Goal: Task Accomplishment & Management: Use online tool/utility

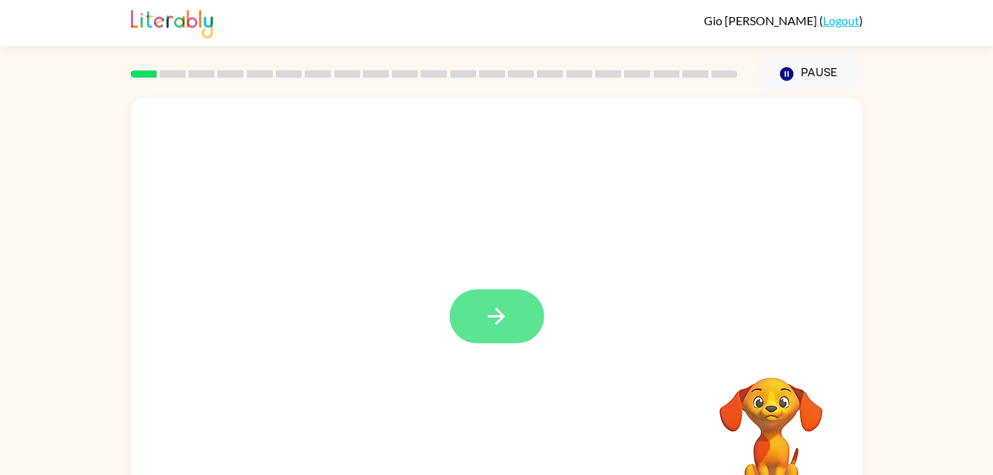
click at [519, 325] on button "button" at bounding box center [497, 316] width 95 height 54
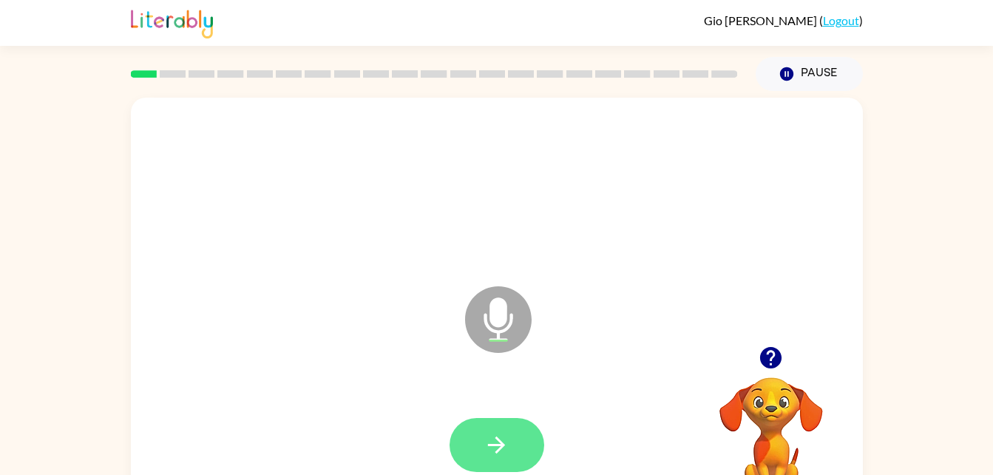
click at [498, 444] on icon "button" at bounding box center [496, 444] width 17 height 17
click at [755, 401] on video "Your browser must support playing .mp4 files to use Literably. Please try using…" at bounding box center [771, 428] width 148 height 148
click at [789, 404] on video "Your browser must support playing .mp4 files to use Literably. Please try using…" at bounding box center [771, 428] width 148 height 148
click at [769, 352] on icon "button" at bounding box center [771, 358] width 26 height 26
click at [498, 432] on icon "button" at bounding box center [497, 445] width 26 height 26
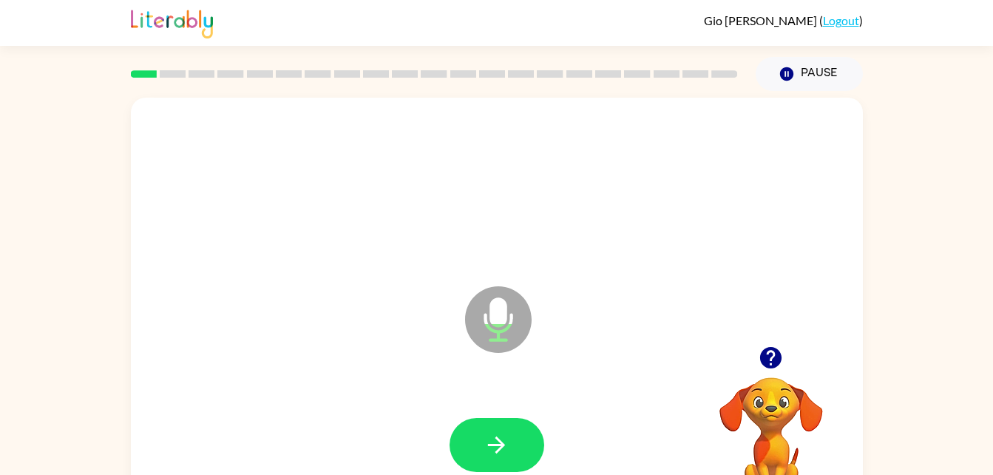
click at [376, 18] on div "[PERSON_NAME] ( Logout )" at bounding box center [497, 23] width 732 height 46
click at [504, 466] on button "button" at bounding box center [497, 445] width 95 height 54
click at [517, 444] on button "button" at bounding box center [497, 445] width 95 height 54
click at [522, 437] on button "button" at bounding box center [497, 445] width 95 height 54
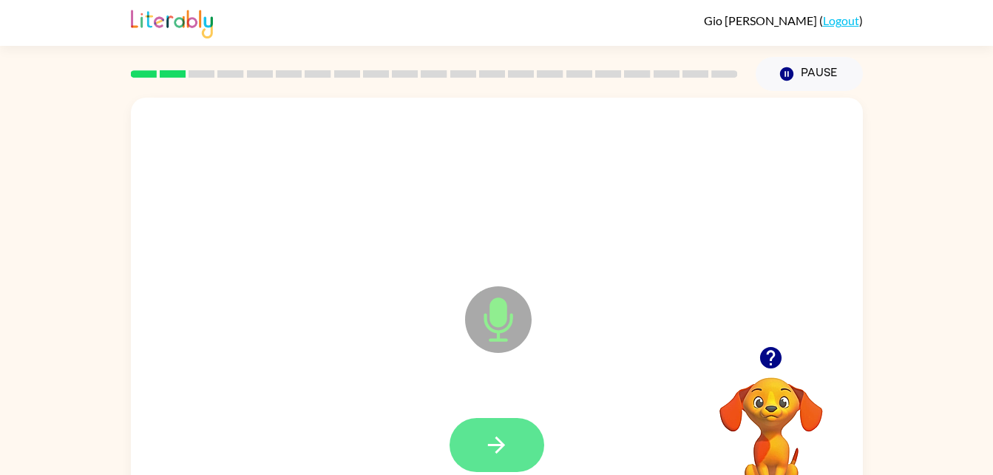
click at [507, 447] on icon "button" at bounding box center [497, 445] width 26 height 26
click at [494, 450] on icon "button" at bounding box center [497, 445] width 26 height 26
click at [489, 446] on icon "button" at bounding box center [497, 445] width 26 height 26
click at [501, 449] on icon "button" at bounding box center [496, 444] width 17 height 17
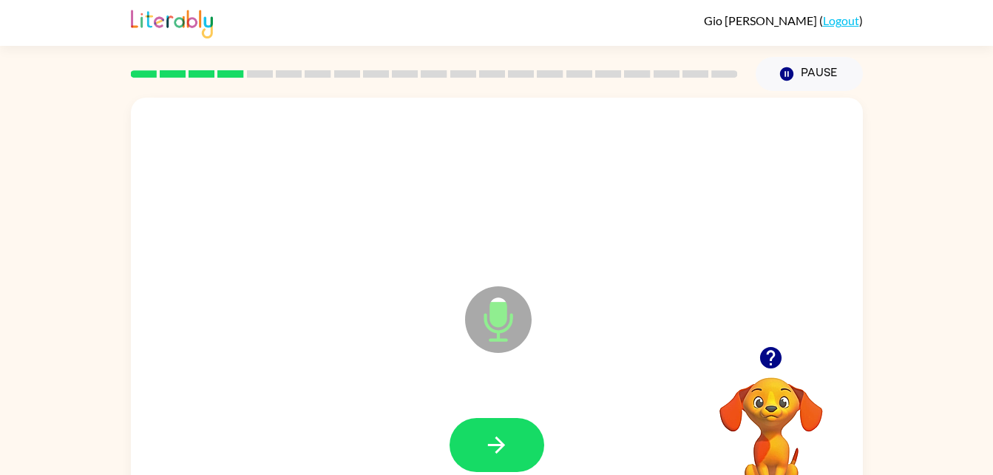
click at [767, 360] on icon "button" at bounding box center [770, 357] width 21 height 21
click at [487, 461] on button "button" at bounding box center [497, 445] width 95 height 54
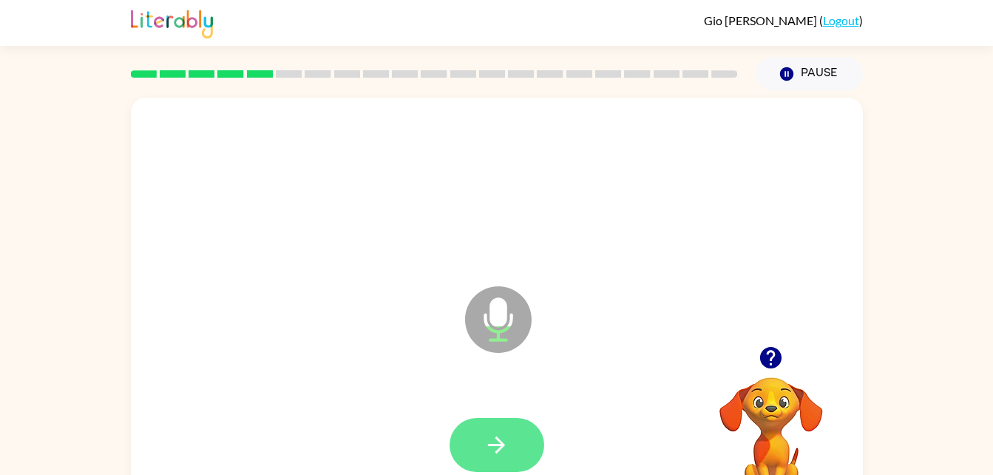
click at [527, 440] on button "button" at bounding box center [497, 445] width 95 height 54
click at [770, 362] on icon "button" at bounding box center [770, 357] width 21 height 21
click at [510, 425] on button "button" at bounding box center [497, 445] width 95 height 54
click at [498, 458] on button "button" at bounding box center [497, 445] width 95 height 54
click at [483, 438] on button "button" at bounding box center [497, 445] width 95 height 54
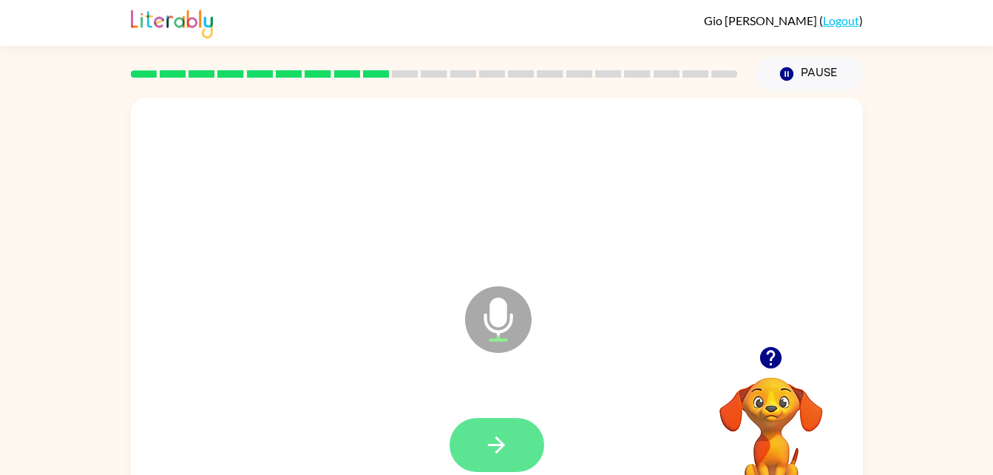
click at [505, 447] on icon "button" at bounding box center [497, 445] width 26 height 26
click at [482, 441] on button "button" at bounding box center [497, 445] width 95 height 54
click at [498, 465] on button "button" at bounding box center [497, 445] width 95 height 54
click at [488, 430] on button "button" at bounding box center [497, 445] width 95 height 54
click at [500, 424] on button "button" at bounding box center [497, 445] width 95 height 54
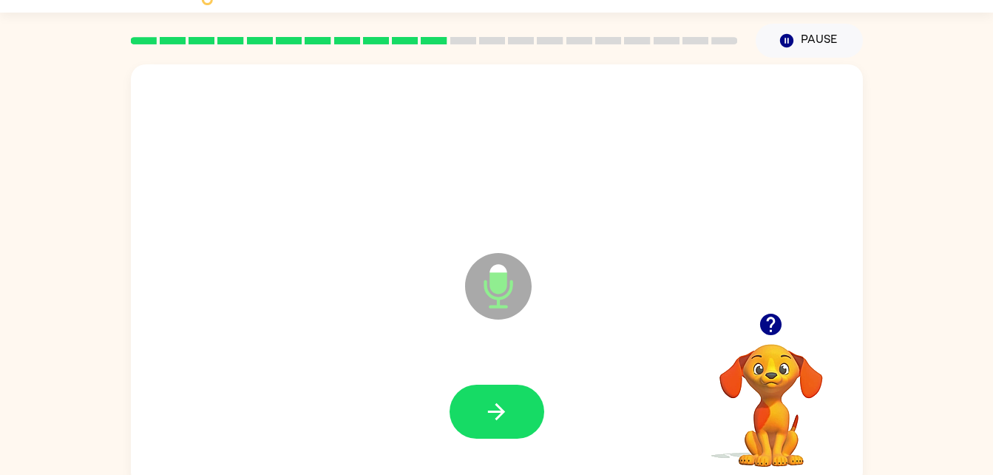
scroll to position [45, 0]
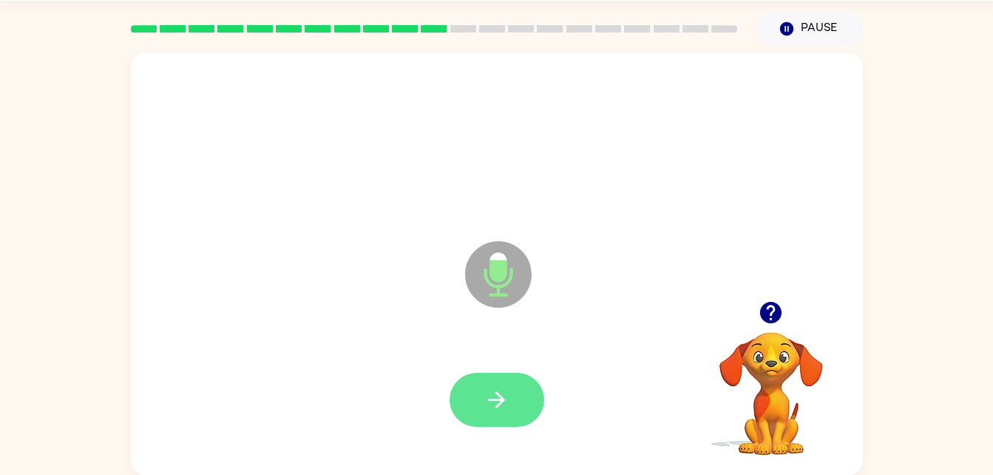
click at [492, 412] on icon "button" at bounding box center [497, 400] width 26 height 26
click at [499, 402] on div at bounding box center [497, 400] width 95 height 54
click at [484, 425] on button "button" at bounding box center [497, 400] width 95 height 54
click at [515, 387] on button "button" at bounding box center [497, 400] width 95 height 54
click at [479, 388] on button "button" at bounding box center [497, 400] width 95 height 54
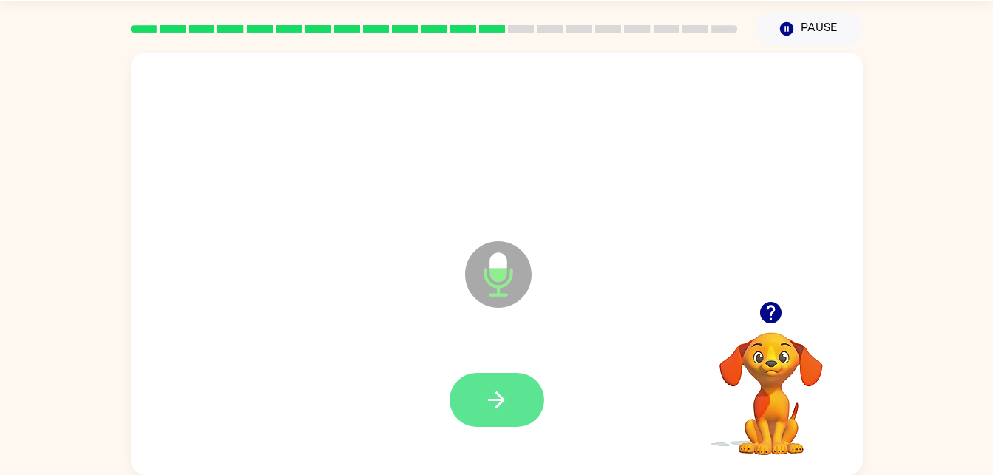
click at [462, 376] on button "button" at bounding box center [497, 400] width 95 height 54
click at [511, 394] on button "button" at bounding box center [497, 400] width 95 height 54
click at [515, 397] on button "button" at bounding box center [497, 400] width 95 height 54
click at [516, 384] on button "button" at bounding box center [497, 400] width 95 height 54
click at [467, 404] on button "button" at bounding box center [497, 400] width 95 height 54
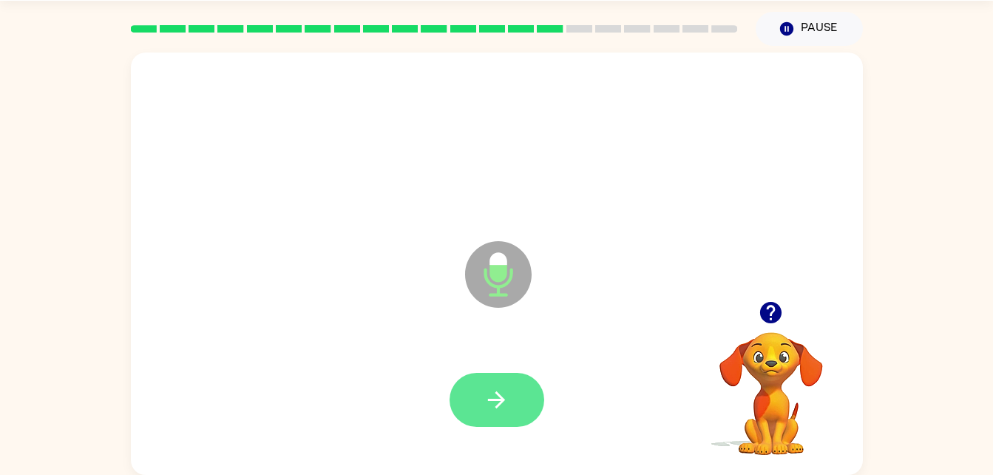
click at [502, 404] on icon "button" at bounding box center [497, 400] width 26 height 26
click at [532, 397] on button "button" at bounding box center [497, 400] width 95 height 54
click at [431, 388] on div at bounding box center [497, 399] width 702 height 121
click at [498, 398] on icon "button" at bounding box center [497, 400] width 26 height 26
click at [498, 417] on button "button" at bounding box center [497, 400] width 95 height 54
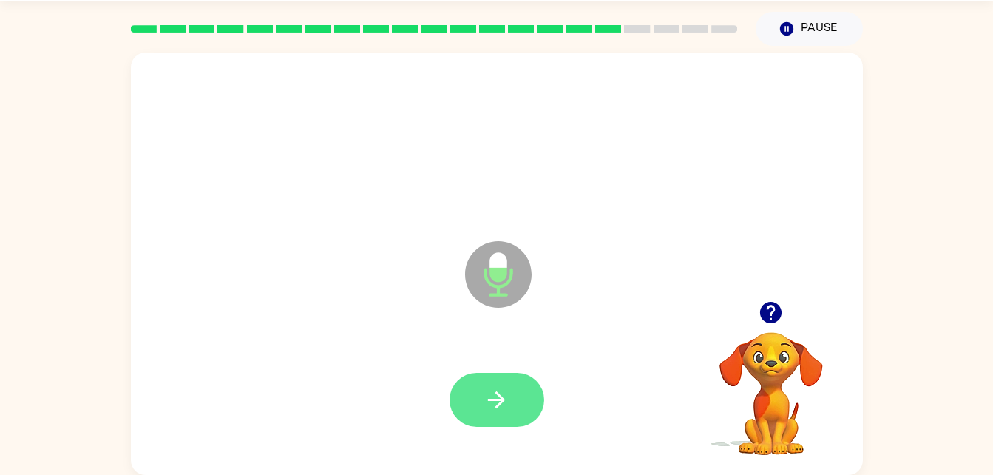
click at [509, 399] on button "button" at bounding box center [497, 400] width 95 height 54
click at [487, 405] on icon "button" at bounding box center [497, 400] width 26 height 26
click at [486, 402] on icon "button" at bounding box center [497, 400] width 26 height 26
click at [493, 421] on button "button" at bounding box center [497, 400] width 95 height 54
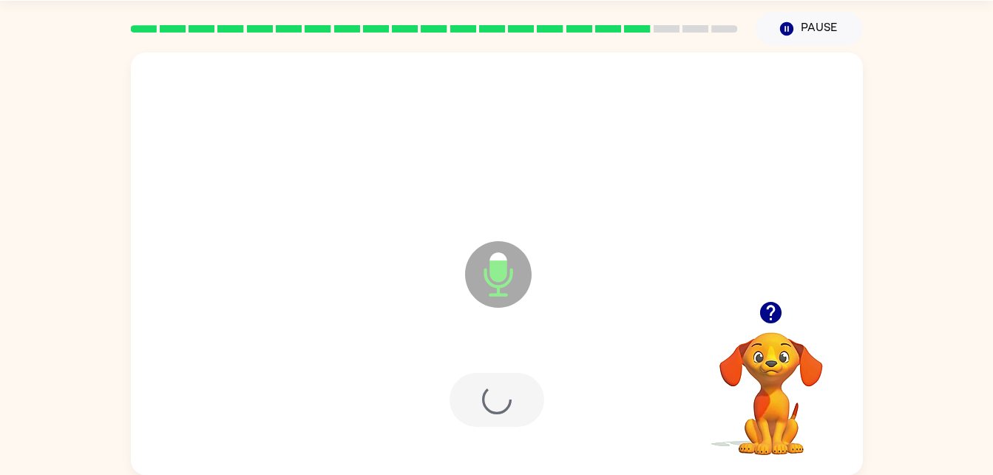
click at [526, 394] on div at bounding box center [497, 400] width 95 height 54
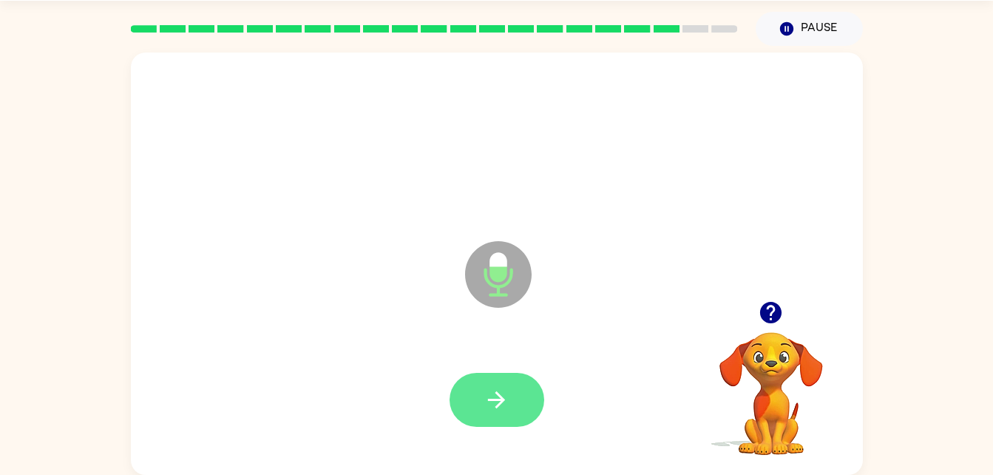
click at [514, 387] on button "button" at bounding box center [497, 400] width 95 height 54
click at [531, 376] on div at bounding box center [497, 400] width 95 height 54
click at [488, 424] on button "button" at bounding box center [497, 400] width 95 height 54
click at [475, 386] on button "button" at bounding box center [497, 400] width 95 height 54
click at [473, 399] on button "button" at bounding box center [497, 400] width 95 height 54
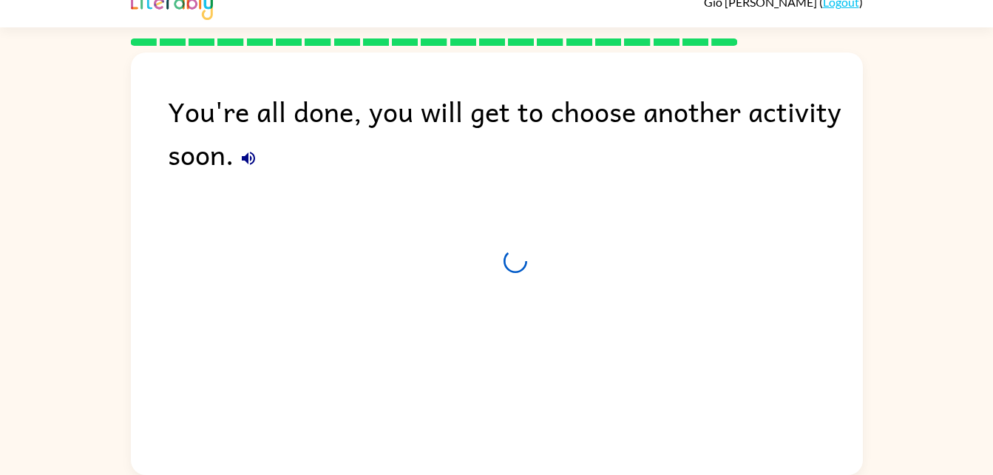
scroll to position [18, 0]
